Goal: Check status

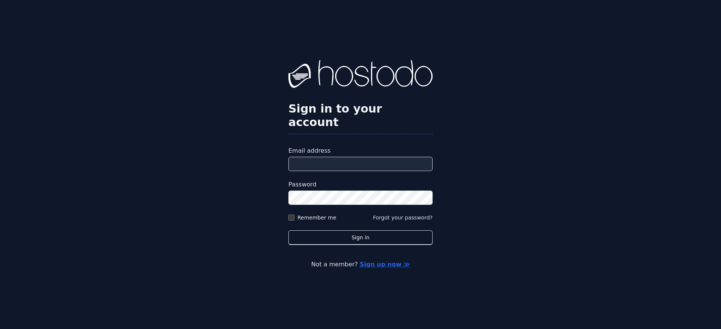
click at [389, 166] on form "Email address Password Remember me Forgot your password? Sign in" at bounding box center [360, 195] width 144 height 99
click at [399, 158] on input "Email address" at bounding box center [360, 164] width 144 height 14
paste input "**********"
type input "**********"
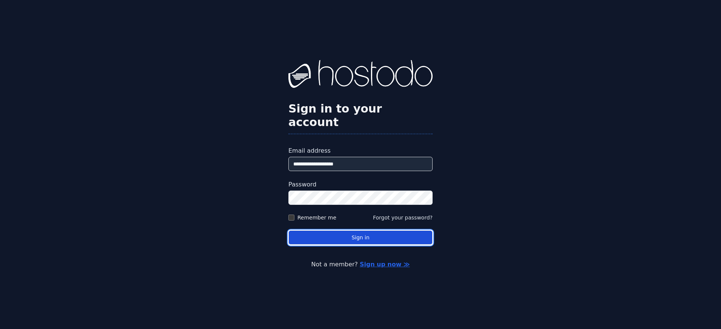
click at [360, 236] on button "Sign in" at bounding box center [360, 238] width 144 height 15
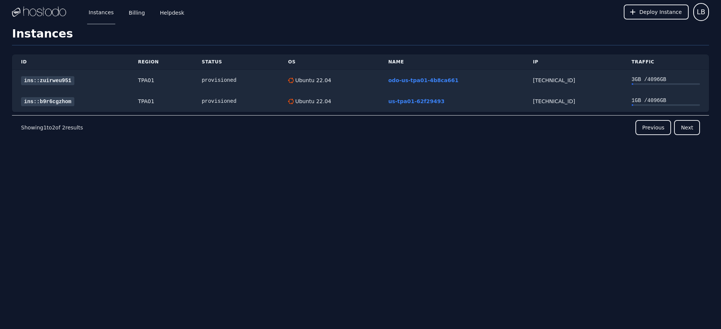
click at [539, 184] on div "Instances Billing Helpdesk Deploy Instance LB Instances SSH Keys Billing Helpde…" at bounding box center [360, 164] width 721 height 329
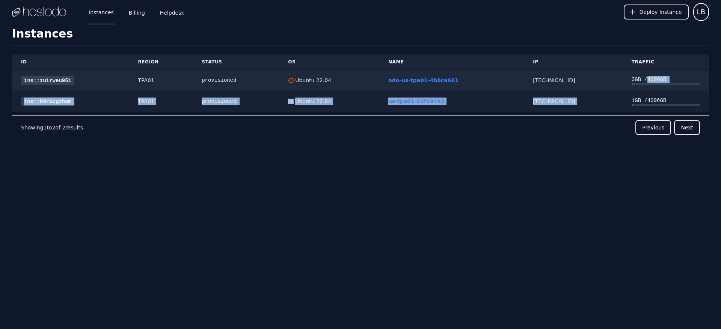
drag, startPoint x: 638, startPoint y: 82, endPoint x: 640, endPoint y: 91, distance: 9.7
click at [640, 91] on tbody "ins::zuirweu951 TPA01 provisioned Ubuntu 22.04 odo-us-tpa01-4b8ca661 [TECHNICAL…" at bounding box center [360, 91] width 697 height 42
drag, startPoint x: 675, startPoint y: 101, endPoint x: 671, endPoint y: 80, distance: 21.9
click at [671, 81] on tbody "ins::zuirweu951 TPA01 provisioned Ubuntu 22.04 odo-us-tpa01-4b8ca661 [TECHNICAL…" at bounding box center [360, 91] width 697 height 42
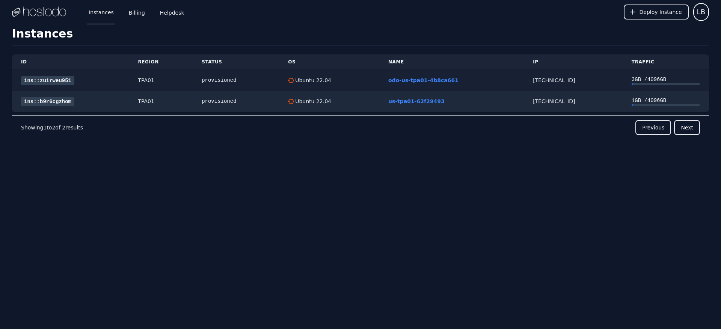
click at [671, 75] on td "3 GB / 4096 GB" at bounding box center [666, 80] width 86 height 21
